Goal: Navigation & Orientation: Find specific page/section

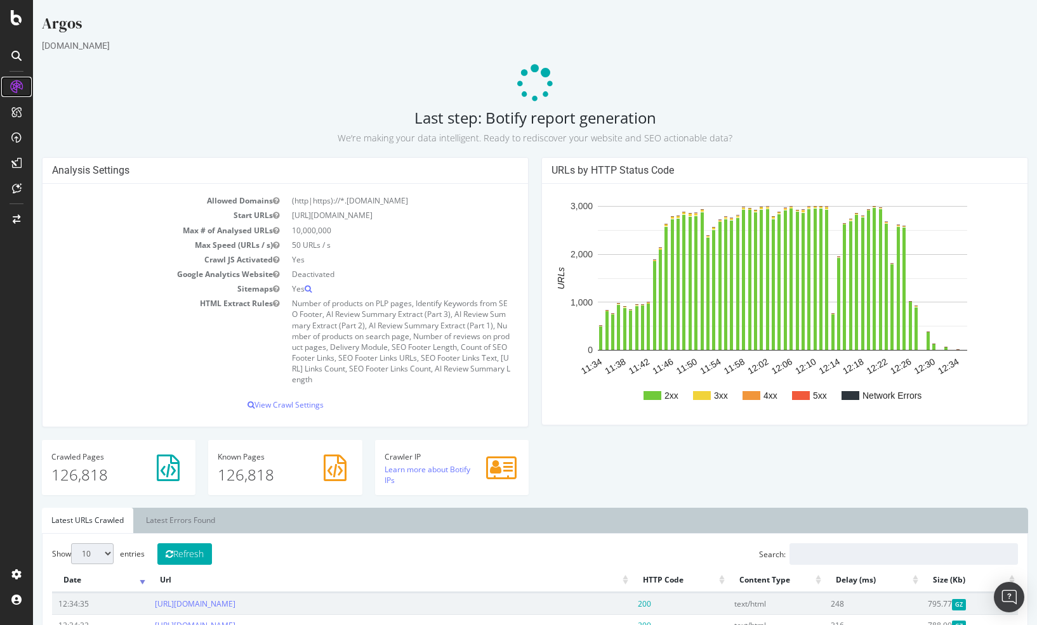
click at [16, 89] on icon at bounding box center [16, 87] width 13 height 13
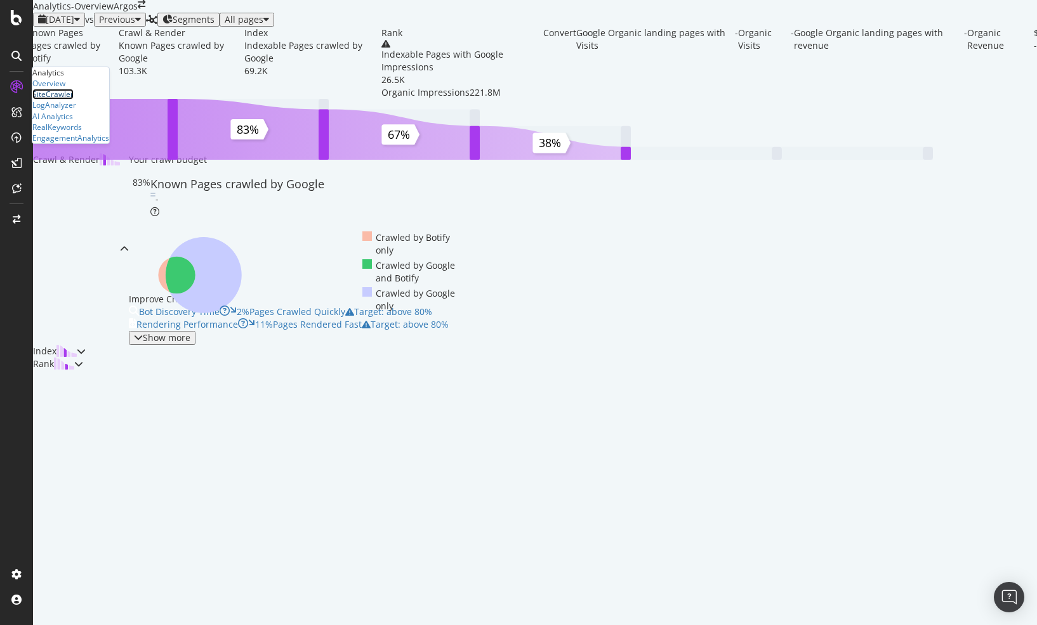
click at [72, 100] on div "SiteCrawler" at bounding box center [52, 94] width 41 height 11
